Goal: Task Accomplishment & Management: Use online tool/utility

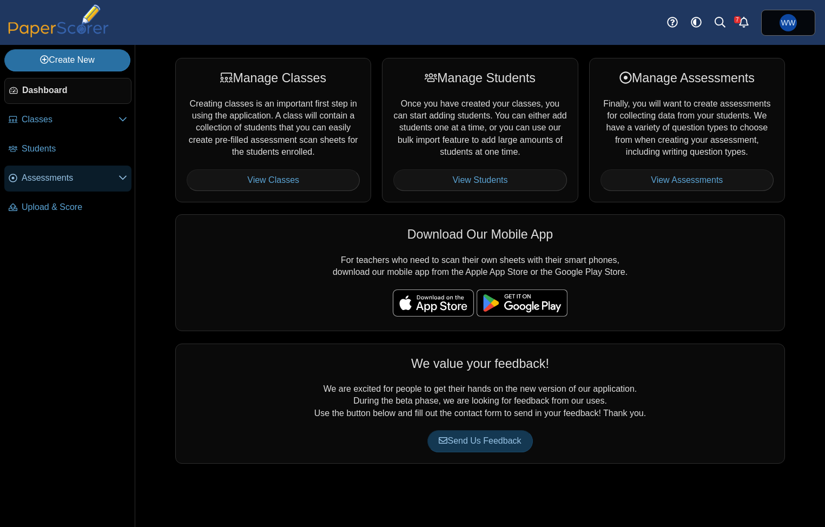
click at [95, 168] on link "Assessments" at bounding box center [67, 178] width 127 height 26
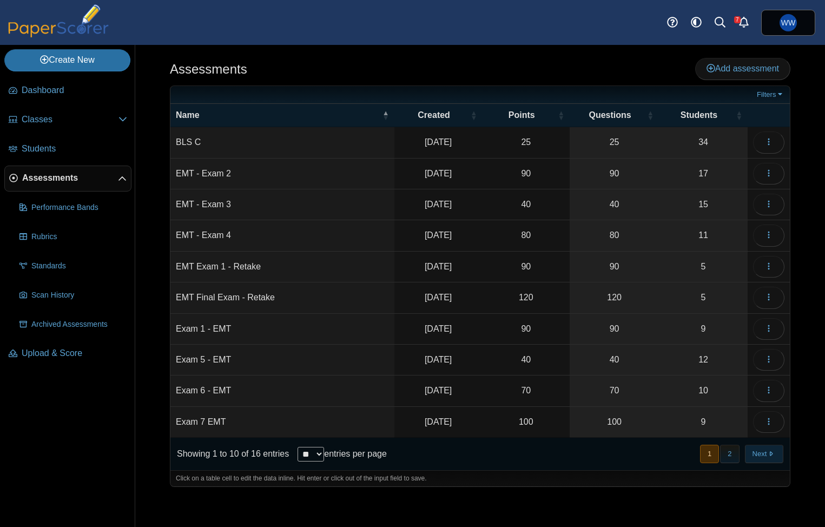
click at [781, 461] on div "« Prev 1 2 Next »" at bounding box center [740, 453] width 97 height 31
click at [779, 456] on button "Next" at bounding box center [764, 454] width 38 height 18
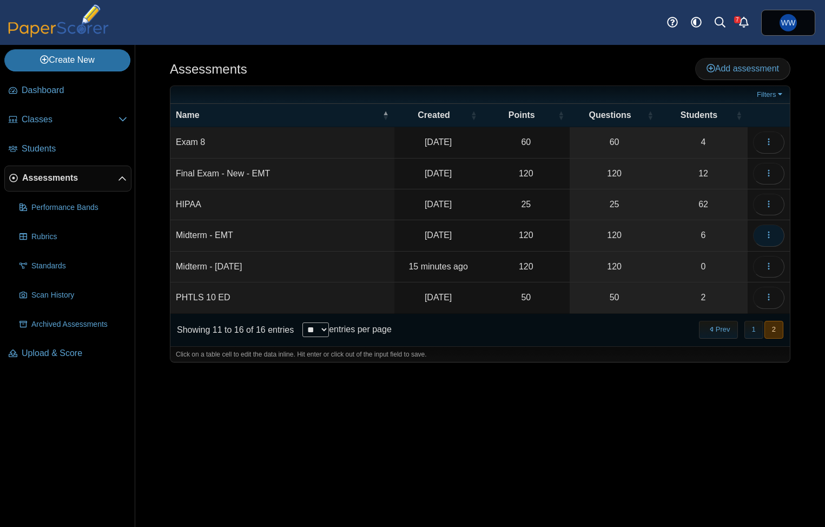
click at [763, 236] on button "button" at bounding box center [768, 235] width 31 height 22
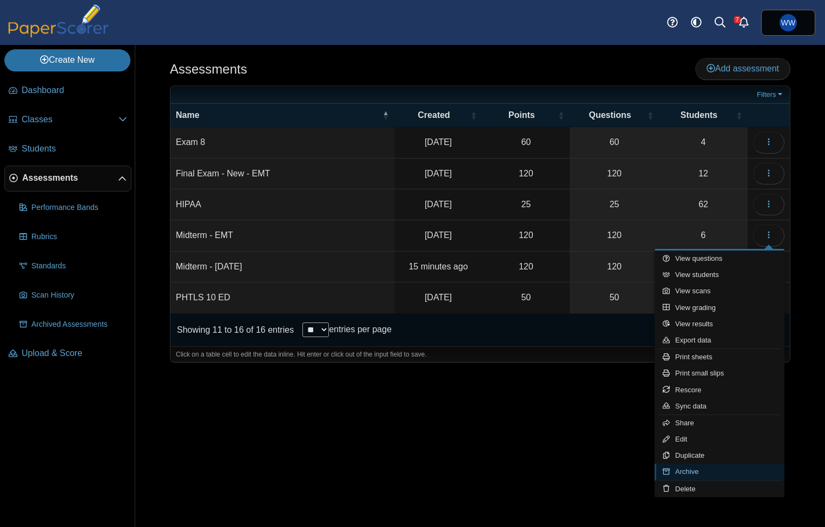
click at [696, 465] on link "Archive" at bounding box center [719, 471] width 130 height 16
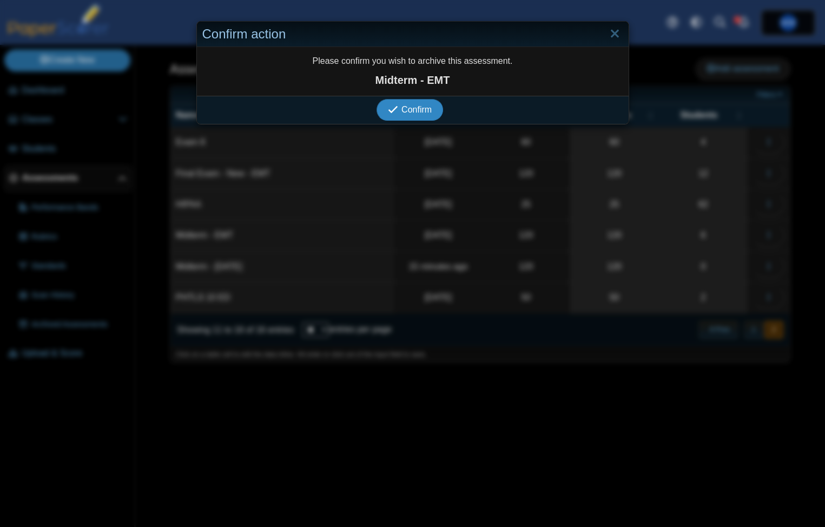
click at [396, 106] on icon "submit" at bounding box center [393, 109] width 10 height 10
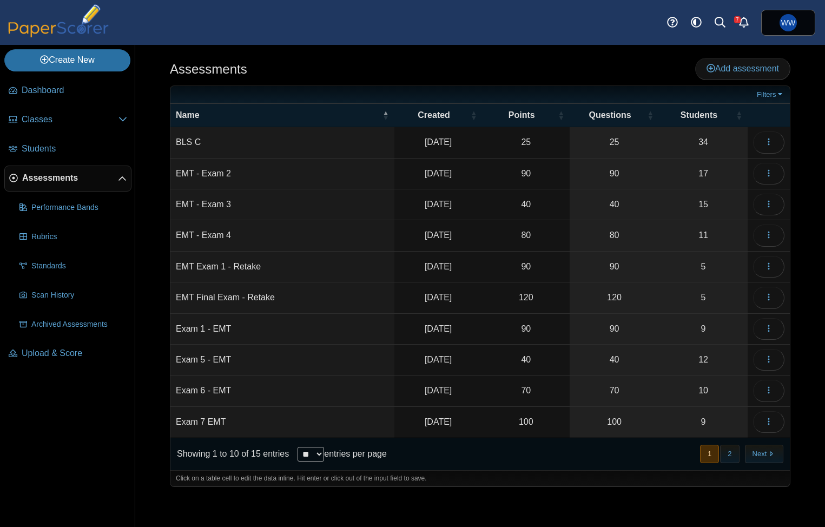
click at [742, 460] on div "« Prev 1 2 Next »" at bounding box center [740, 453] width 97 height 31
click at [733, 456] on button "2" at bounding box center [729, 454] width 19 height 18
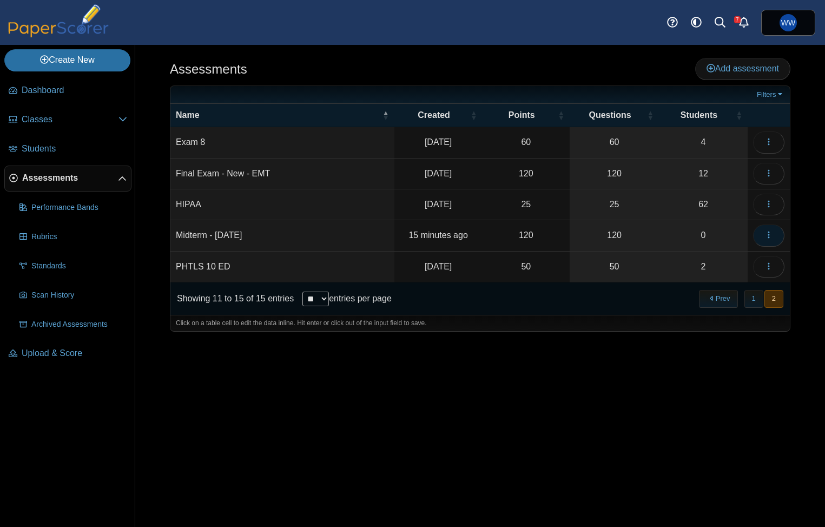
click at [766, 232] on icon "button" at bounding box center [768, 234] width 9 height 9
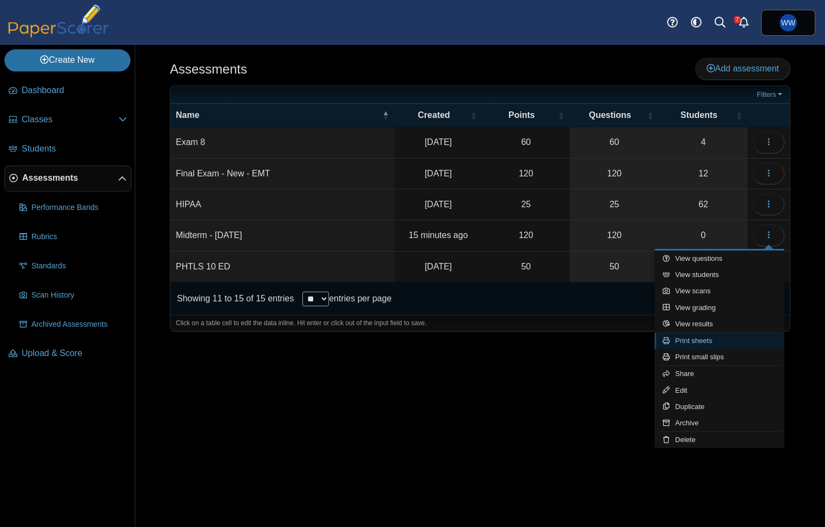
click at [727, 334] on link "Print sheets" at bounding box center [719, 341] width 130 height 16
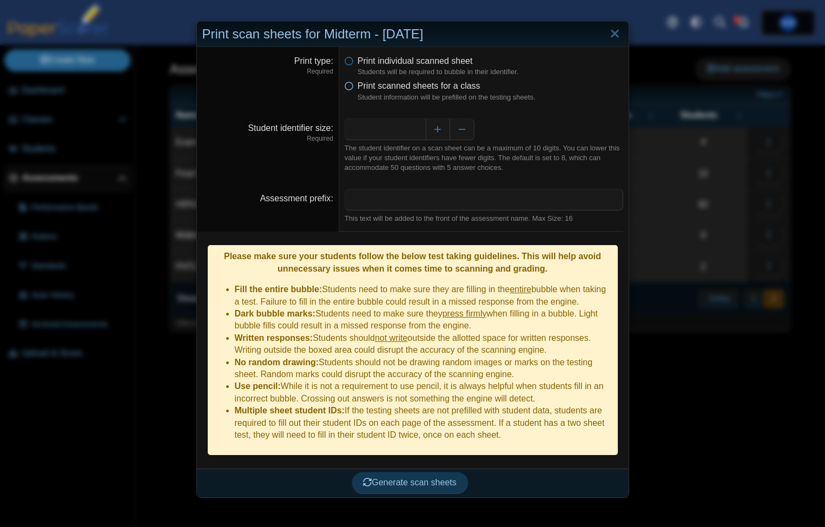
click at [380, 83] on span "Print scanned sheets for a class" at bounding box center [418, 85] width 123 height 9
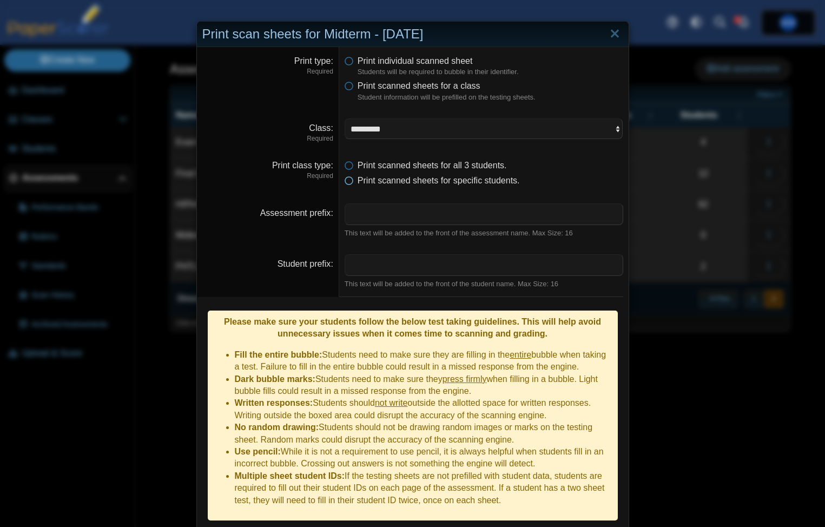
click at [412, 178] on span "Print scanned sheets for specific students." at bounding box center [438, 180] width 162 height 9
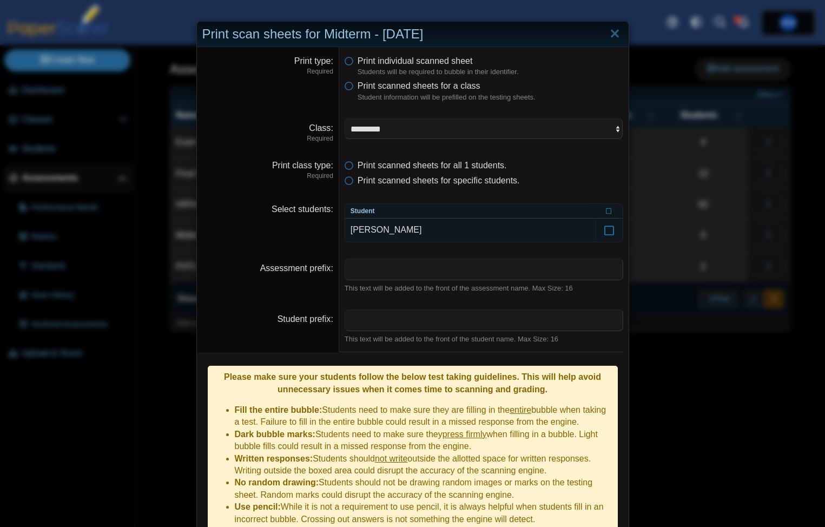
drag, startPoint x: 512, startPoint y: 216, endPoint x: 529, endPoint y: 216, distance: 17.3
click at [512, 218] on td "[PERSON_NAME]" at bounding box center [470, 229] width 250 height 23
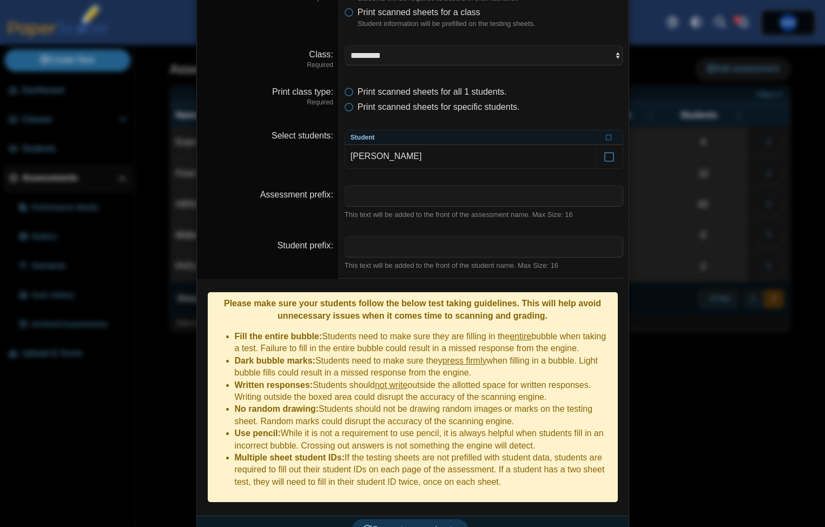
scroll to position [73, 0]
drag, startPoint x: 409, startPoint y: 526, endPoint x: 449, endPoint y: 486, distance: 56.6
click at [470, 431] on li "Use pencil: While it is not a requirement to use pencil, it is always helpful w…" at bounding box center [423, 440] width 377 height 24
click at [420, 519] on button "Generate scan sheets" at bounding box center [410, 530] width 116 height 22
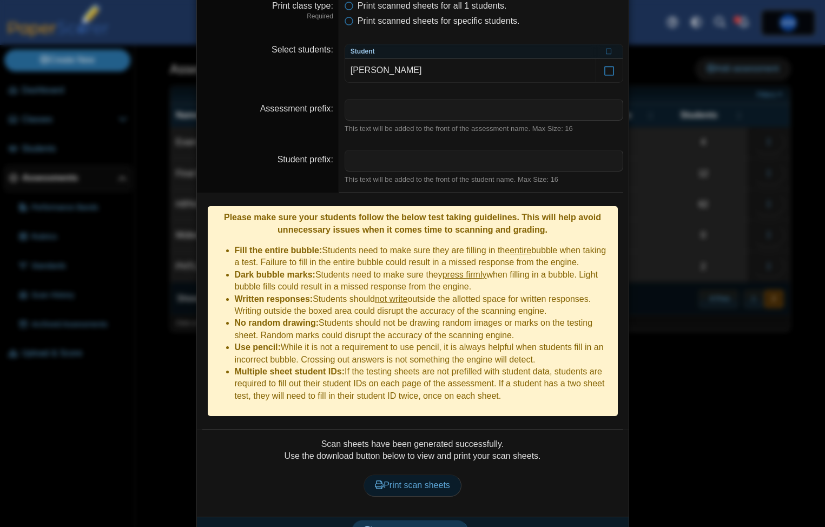
scroll to position [159, 0]
click at [436, 475] on link "Print scan sheets" at bounding box center [412, 486] width 98 height 22
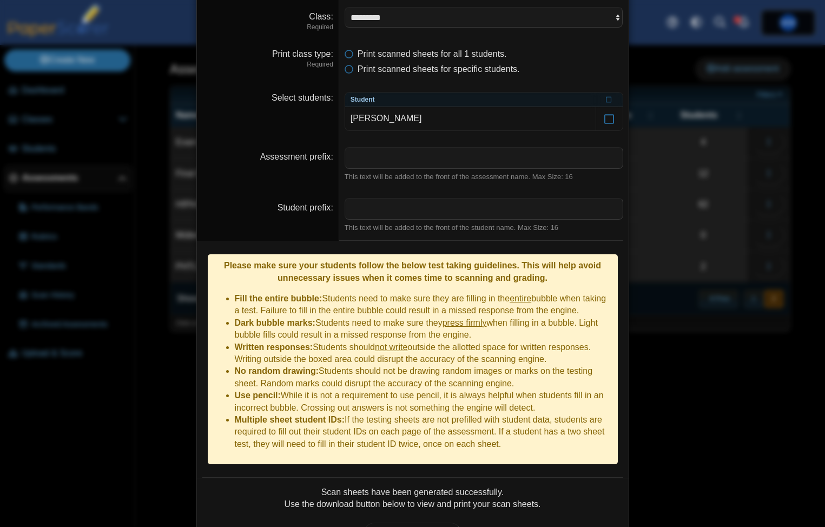
scroll to position [77, 0]
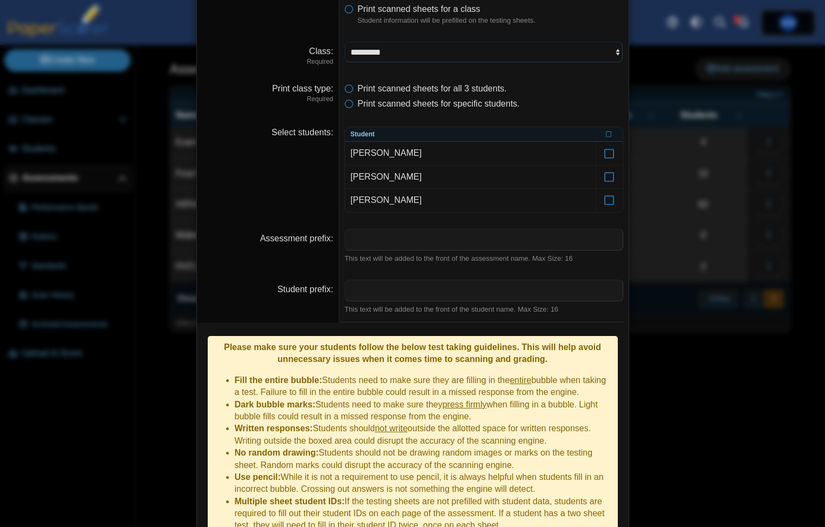
select select "**********"
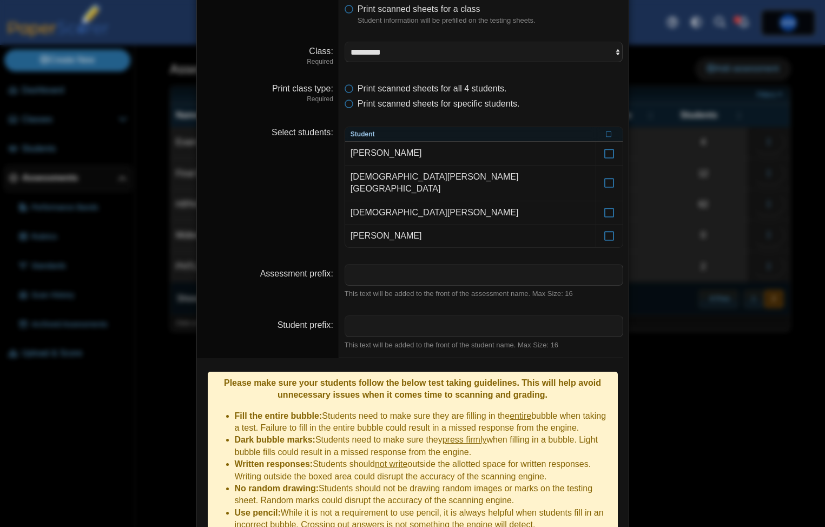
click at [613, 132] on th at bounding box center [608, 134] width 27 height 15
click at [608, 134] on icon at bounding box center [609, 133] width 6 height 6
click at [614, 167] on label at bounding box center [609, 182] width 26 height 35
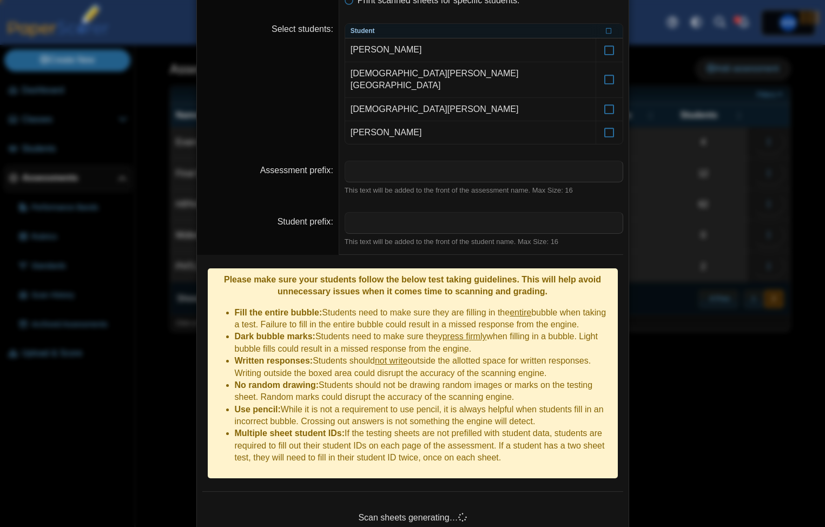
scroll to position [163, 0]
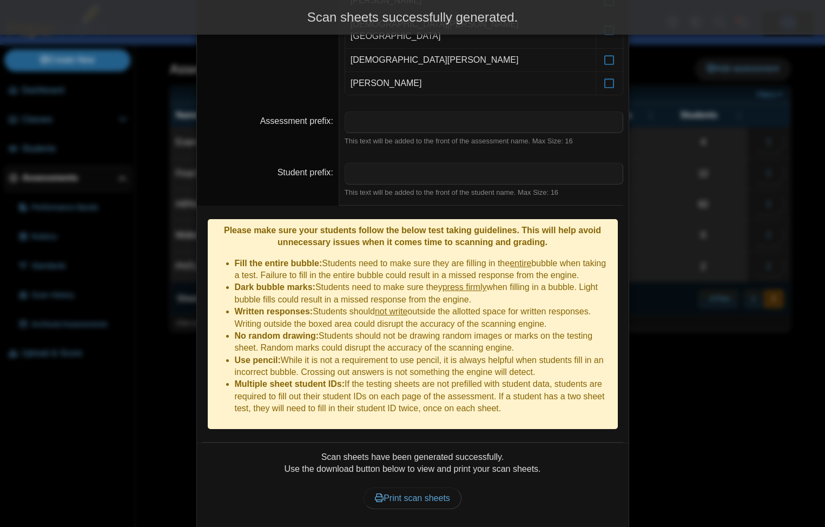
drag, startPoint x: 402, startPoint y: 456, endPoint x: 402, endPoint y: 435, distance: 20.5
click at [402, 487] on link "Print scan sheets" at bounding box center [412, 498] width 98 height 22
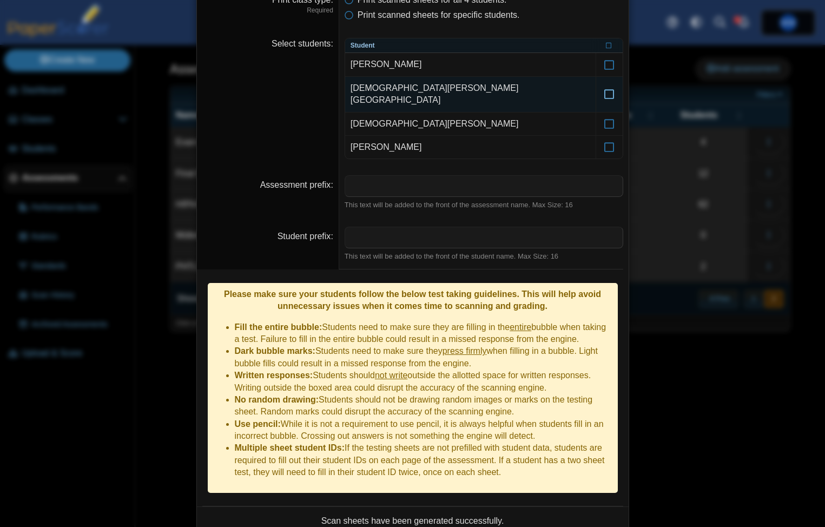
scroll to position [165, 0]
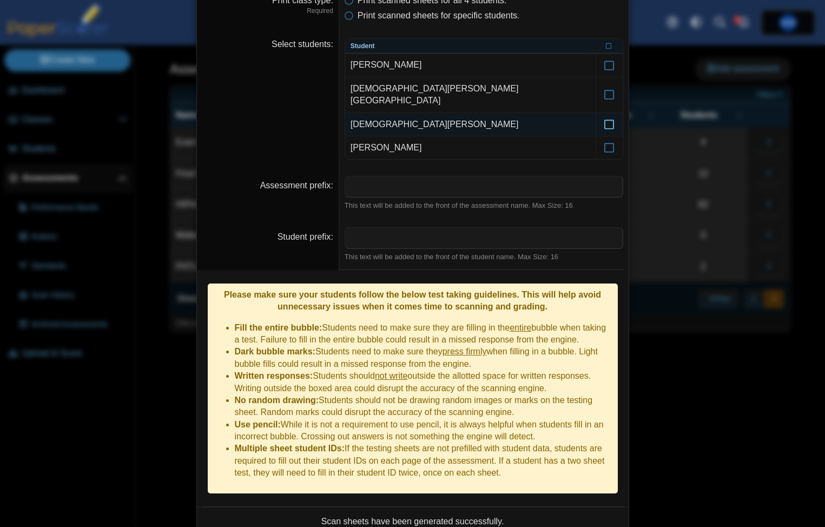
click at [606, 115] on icon at bounding box center [608, 120] width 11 height 10
click at [604, 84] on div "Enable / disable 'Grant Huguenin'" at bounding box center [612, 86] width 109 height 15
click at [611, 85] on icon at bounding box center [608, 84] width 11 height 10
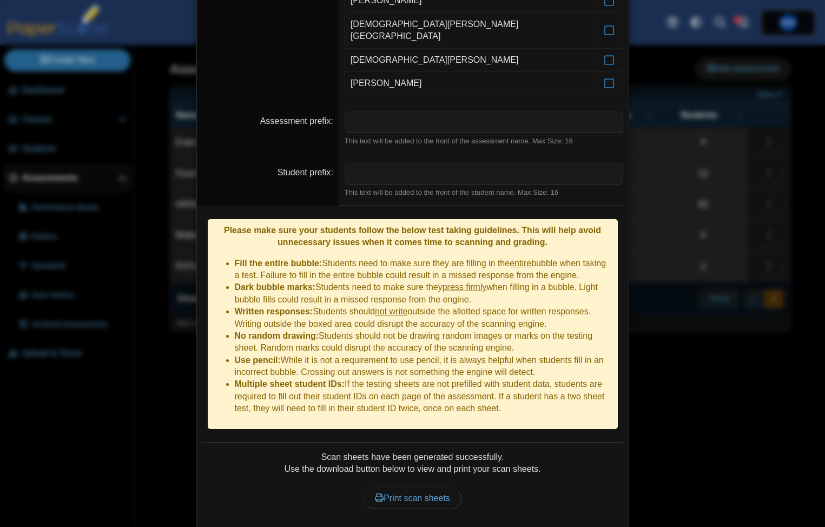
scroll to position [229, 0]
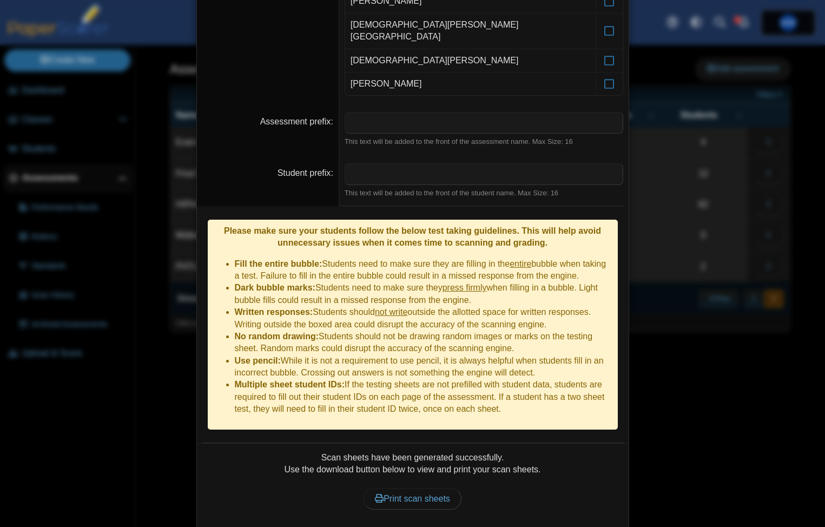
drag, startPoint x: 400, startPoint y: 461, endPoint x: 410, endPoint y: 436, distance: 26.7
click at [400, 494] on span "Print scan sheets" at bounding box center [412, 498] width 75 height 9
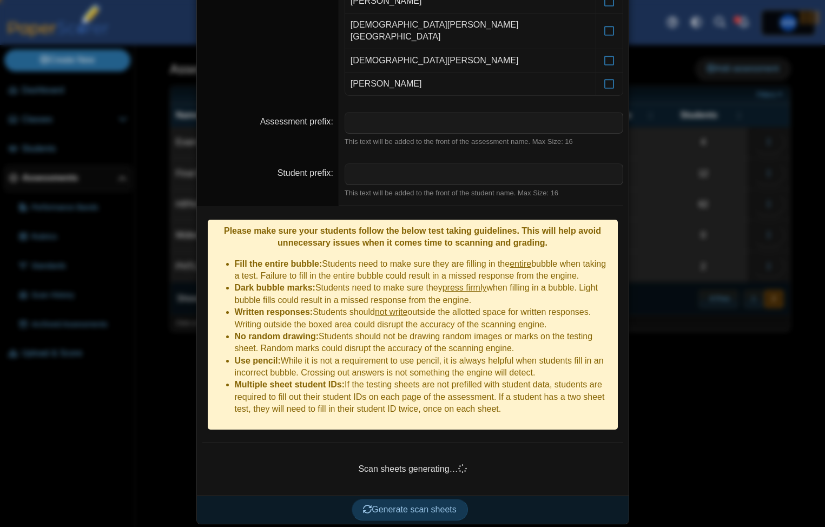
scroll to position [195, 0]
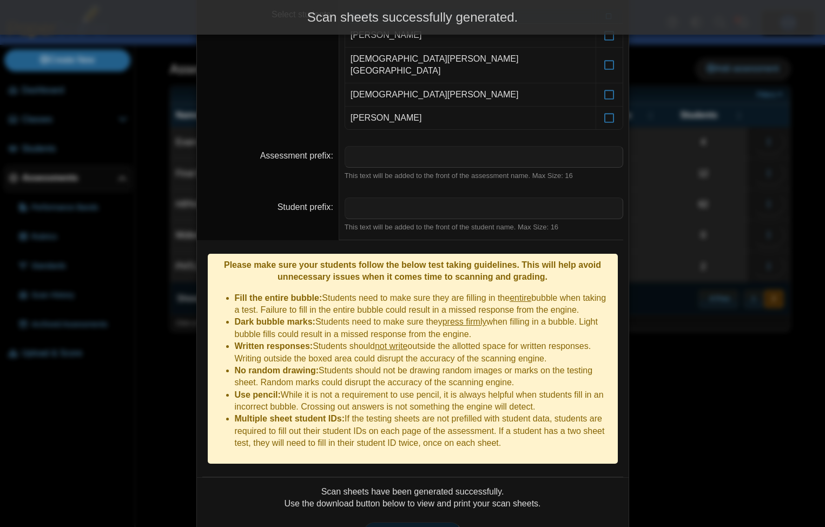
click at [422, 526] on span "Print scan sheets" at bounding box center [412, 532] width 75 height 9
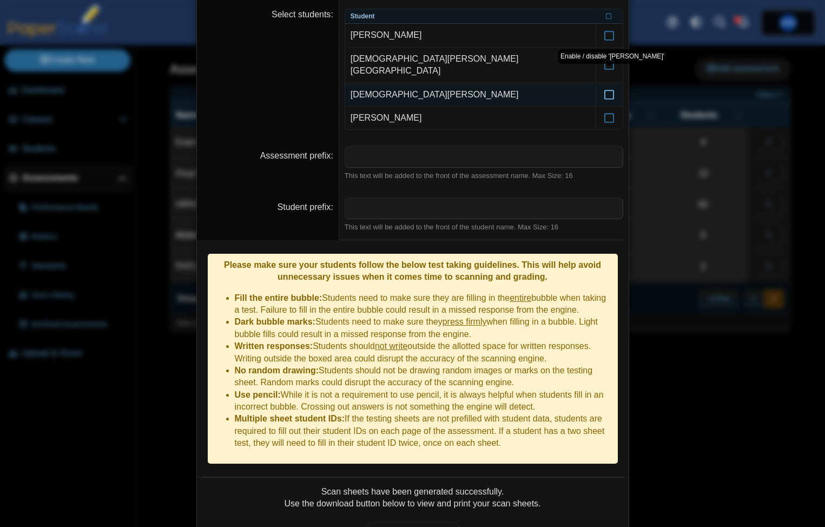
click at [606, 85] on icon at bounding box center [608, 90] width 11 height 10
drag, startPoint x: 609, startPoint y: 102, endPoint x: 578, endPoint y: 175, distance: 79.2
click at [609, 108] on icon at bounding box center [608, 113] width 11 height 10
click at [543, 316] on li "Dark bubble marks: Students need to make sure they press firmly when filling in…" at bounding box center [423, 328] width 377 height 24
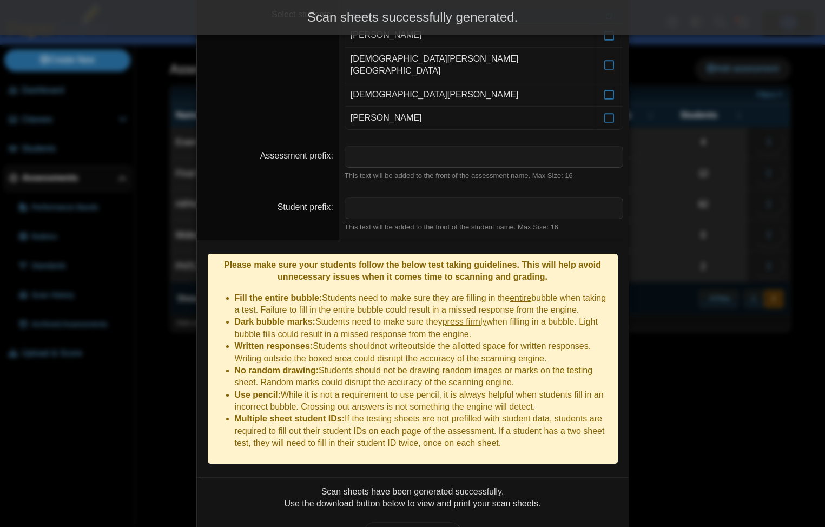
click at [421, 486] on div "Scan sheets have been generated successfully. Use the download button below to …" at bounding box center [412, 521] width 421 height 70
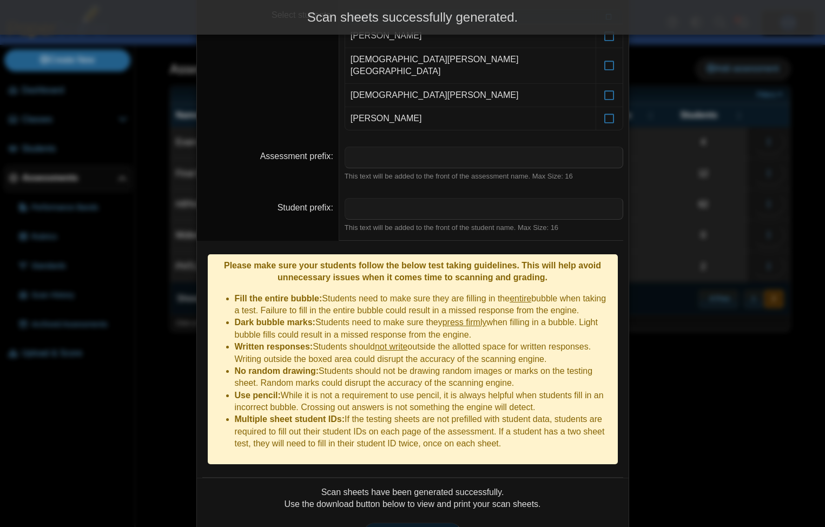
click at [422, 486] on div "Scan sheets have been generated successfully. Use the download button below to …" at bounding box center [412, 521] width 421 height 70
click at [439, 522] on link "Print scan sheets" at bounding box center [412, 533] width 98 height 22
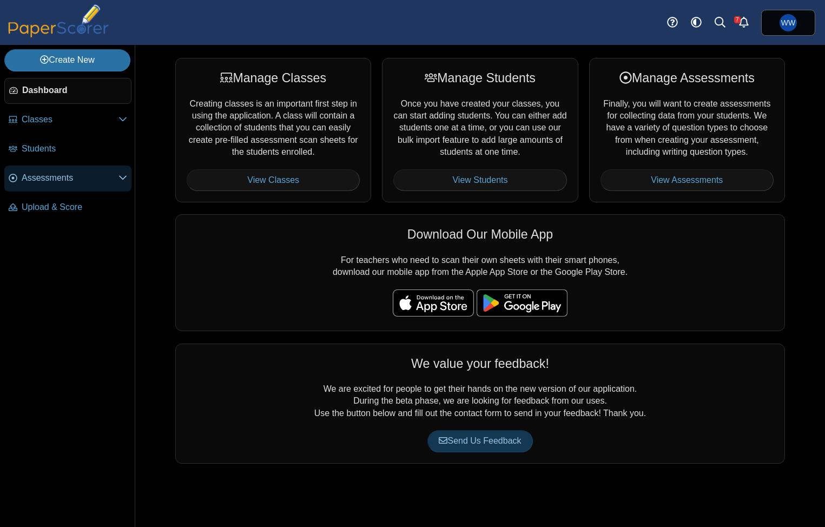
click at [87, 183] on span "Assessments" at bounding box center [70, 178] width 97 height 12
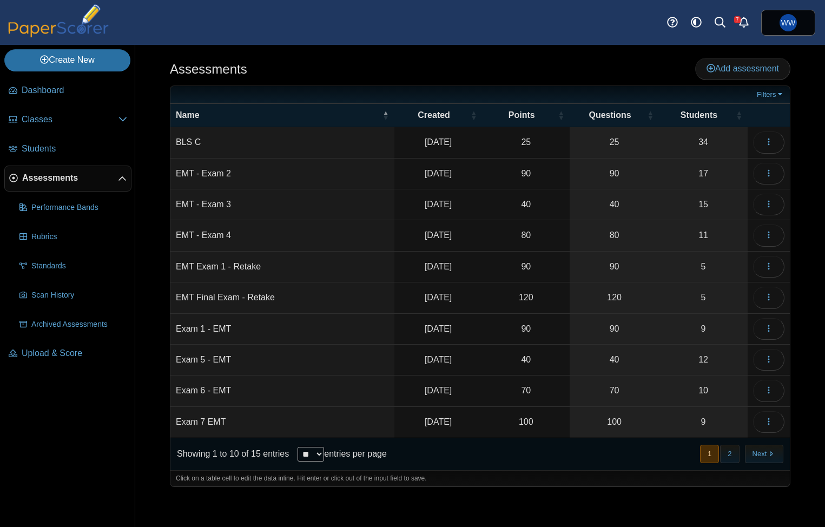
drag, startPoint x: 752, startPoint y: 451, endPoint x: 711, endPoint y: 439, distance: 42.3
click at [752, 451] on button "Next" at bounding box center [764, 454] width 38 height 18
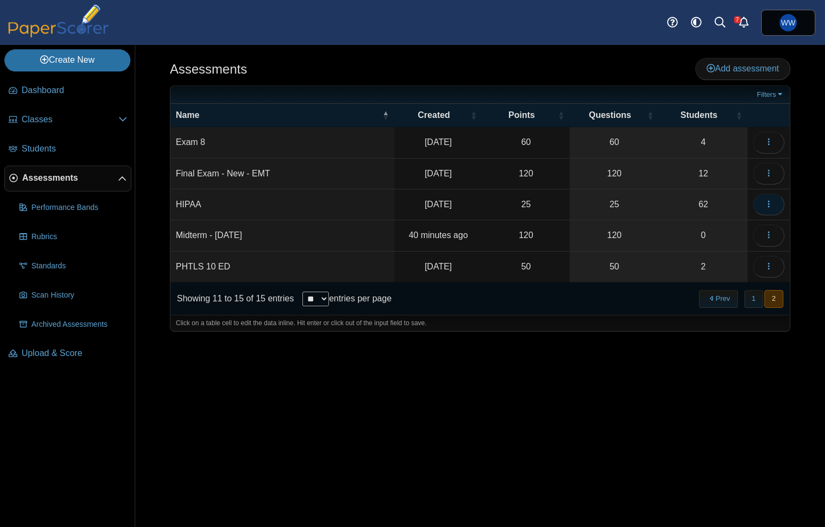
click at [758, 202] on button "button" at bounding box center [768, 205] width 31 height 22
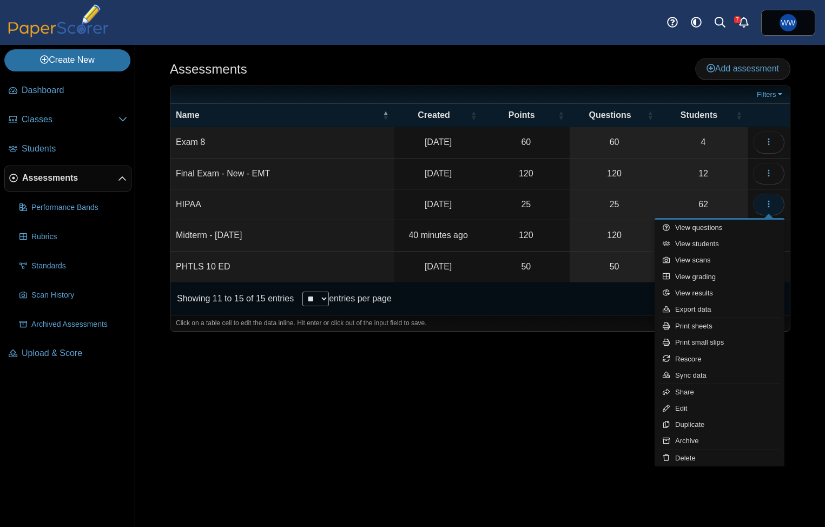
click at [758, 202] on button "button" at bounding box center [768, 205] width 31 height 22
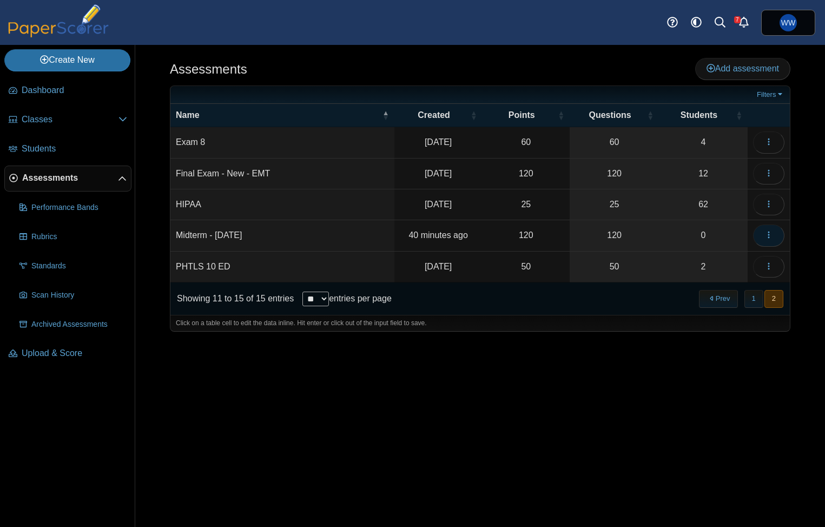
click at [772, 234] on icon "button" at bounding box center [768, 234] width 9 height 9
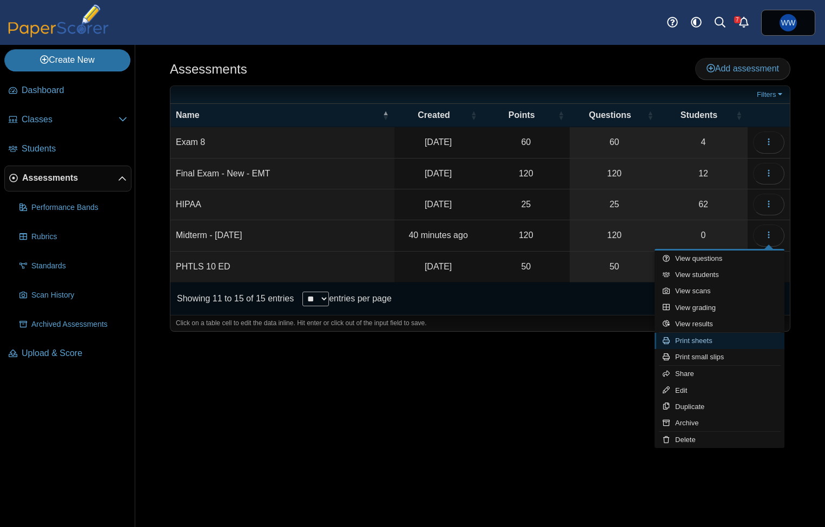
click at [727, 334] on link "Print sheets" at bounding box center [719, 341] width 130 height 16
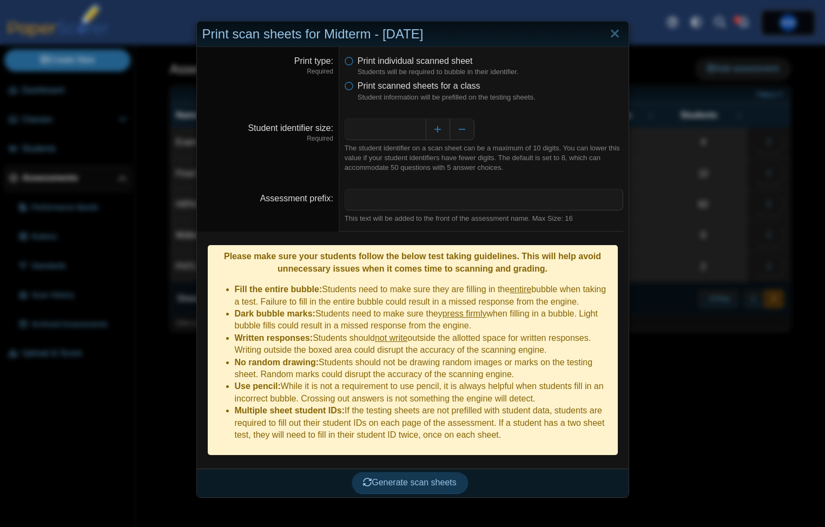
click at [454, 75] on dfn "Students will be required to bubble in their identifier." at bounding box center [490, 72] width 266 height 10
click at [454, 80] on label "Print scanned sheets for a class" at bounding box center [418, 86] width 123 height 12
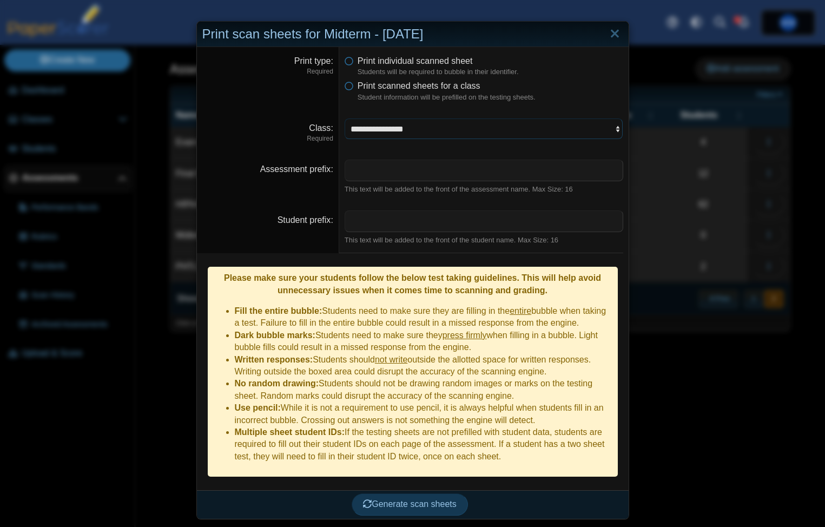
select select "**********"
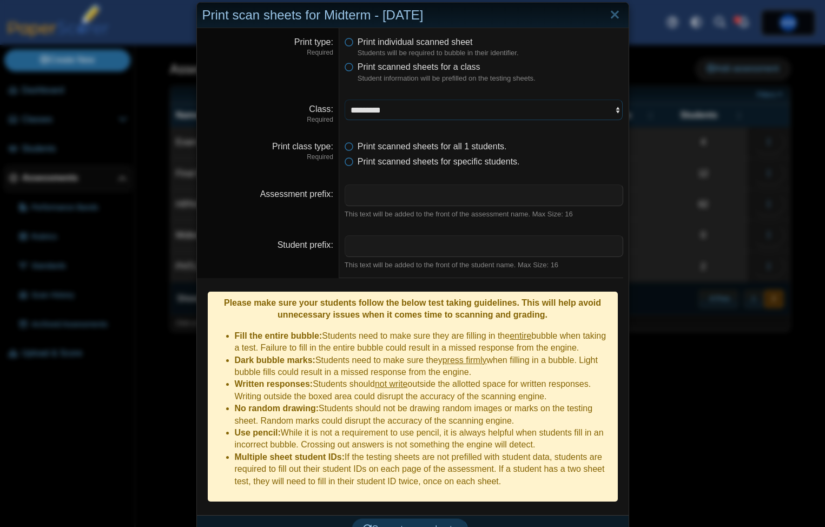
scroll to position [18, 0]
click at [415, 525] on span "Generate scan sheets" at bounding box center [410, 529] width 94 height 9
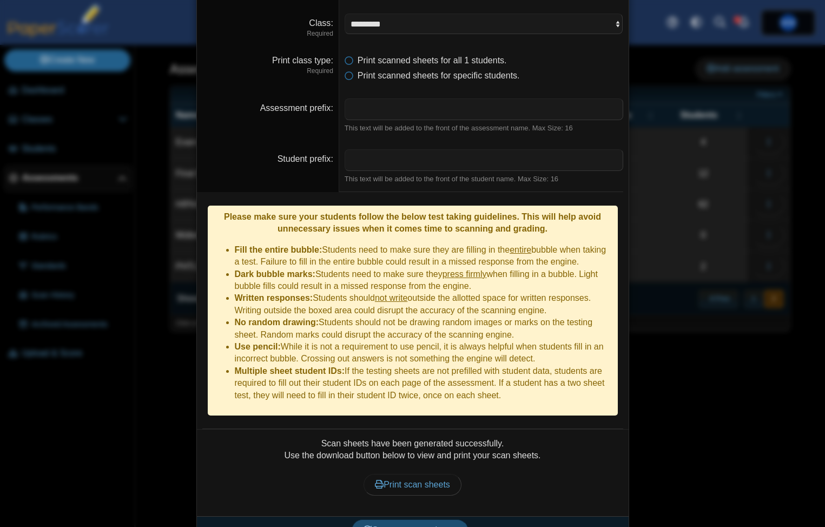
scroll to position [104, 0]
click at [413, 474] on link "Print scan sheets" at bounding box center [412, 485] width 98 height 22
click at [333, 516] on div "Generate scan sheets" at bounding box center [410, 530] width 426 height 28
click at [748, 350] on div "**********" at bounding box center [412, 263] width 825 height 527
